Goal: Transaction & Acquisition: Book appointment/travel/reservation

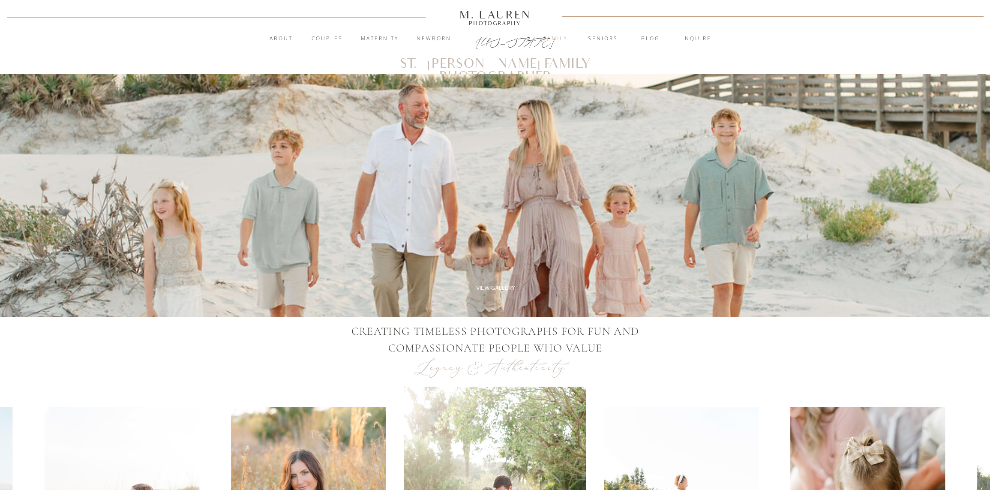
click at [547, 39] on nav "Family" at bounding box center [555, 39] width 46 height 9
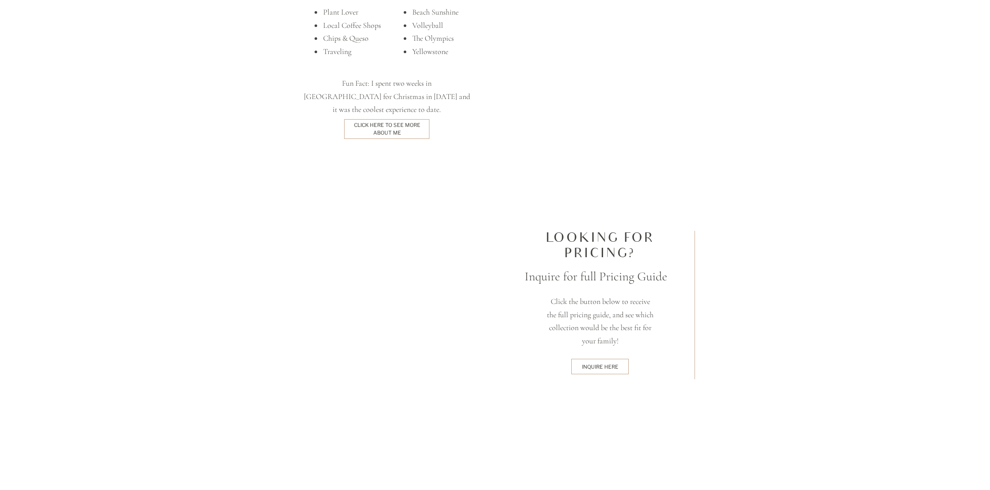
scroll to position [2091, 0]
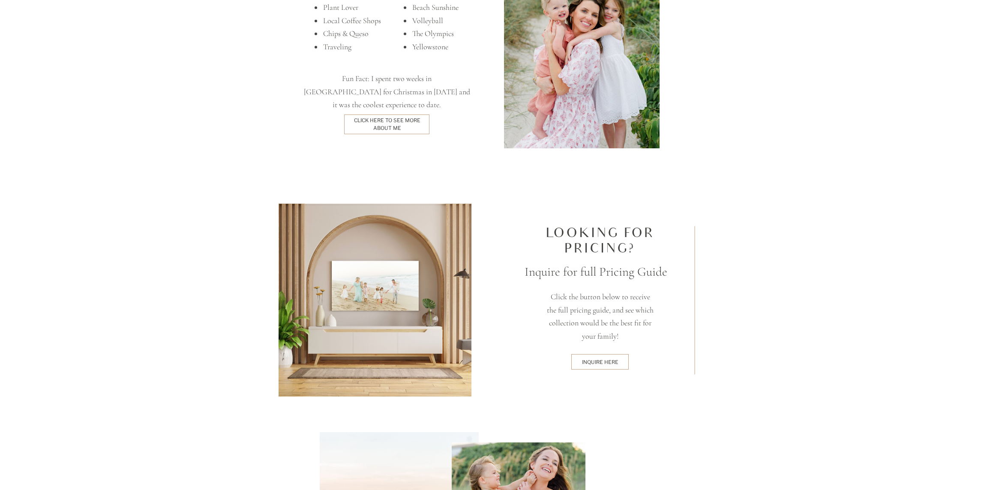
click at [581, 362] on div "inquire here" at bounding box center [600, 361] width 54 height 7
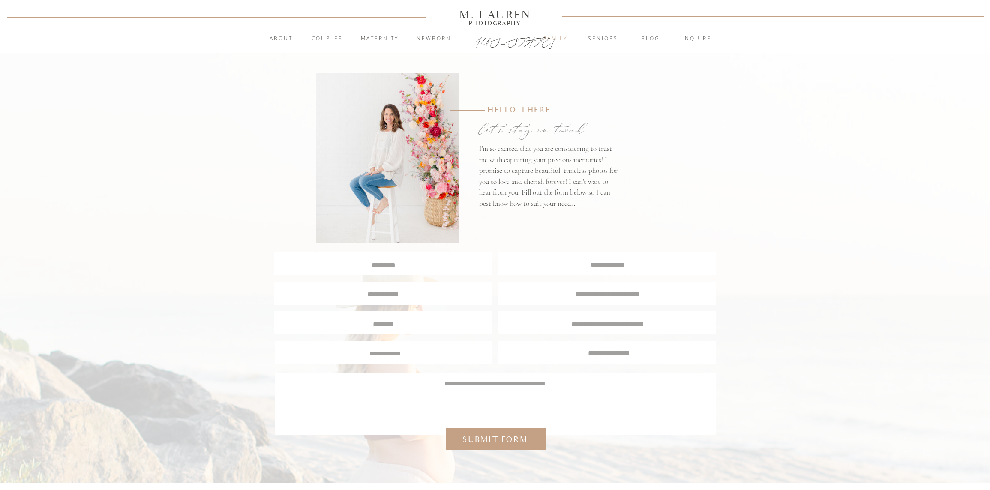
click at [562, 38] on nav "Family" at bounding box center [555, 39] width 46 height 9
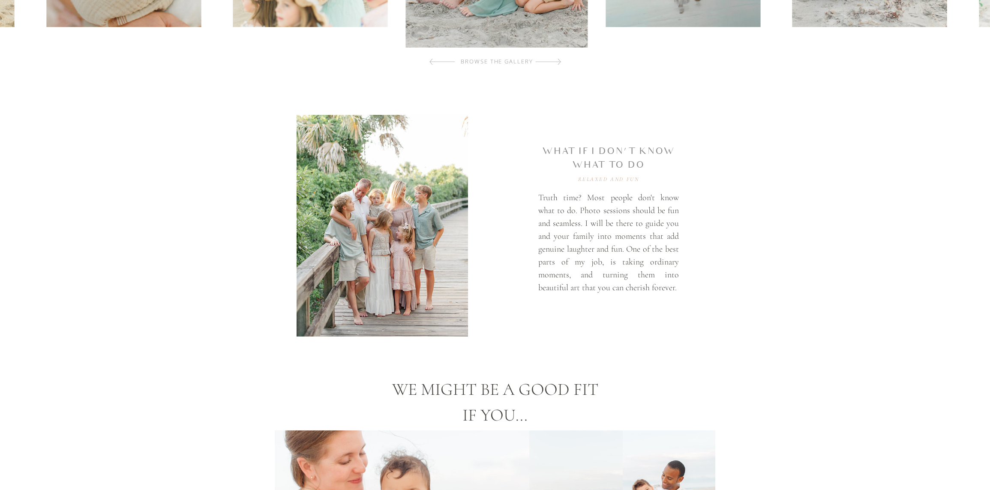
scroll to position [90, 0]
